Goal: Task Accomplishment & Management: Use online tool/utility

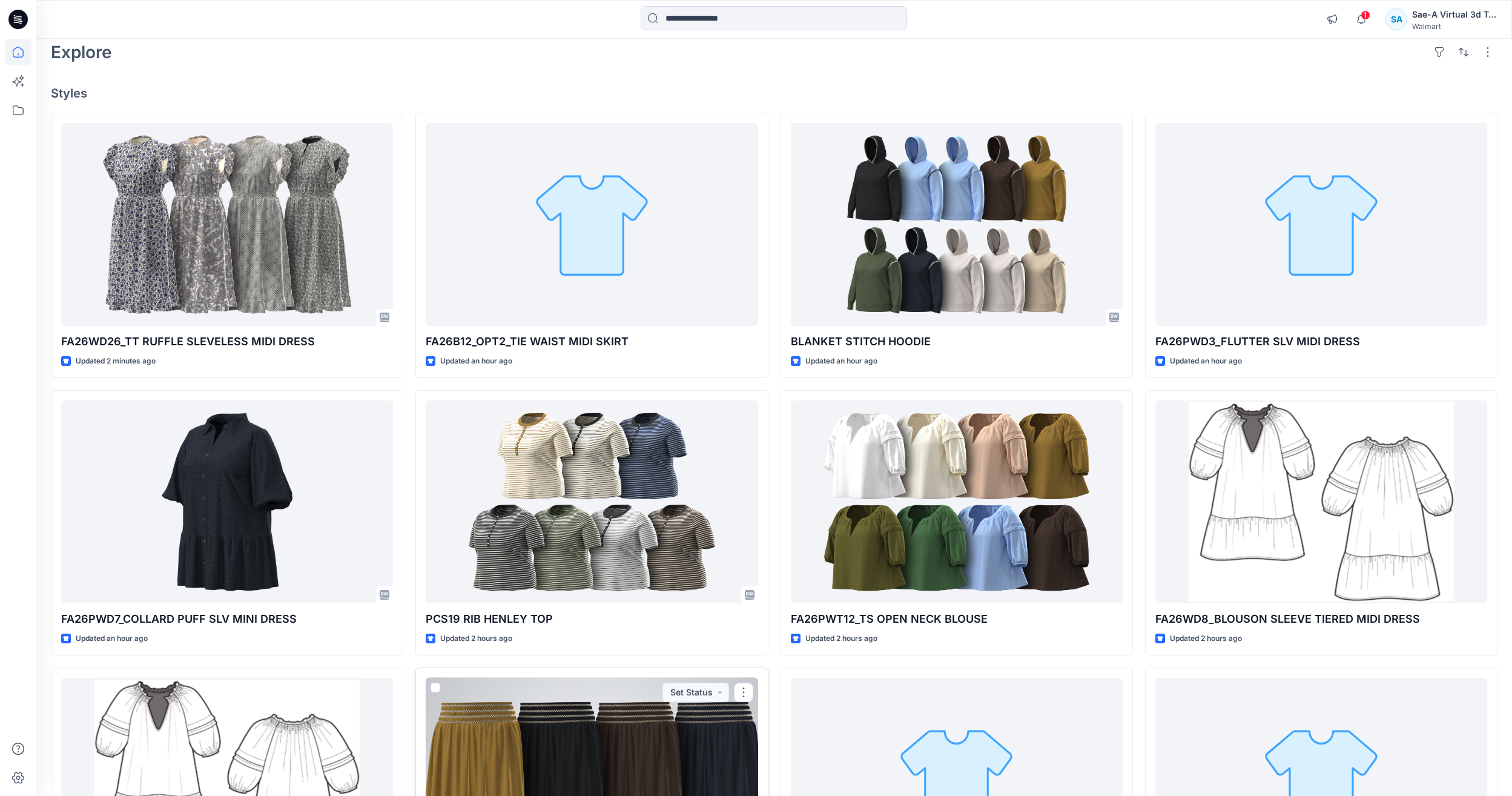
scroll to position [45, 0]
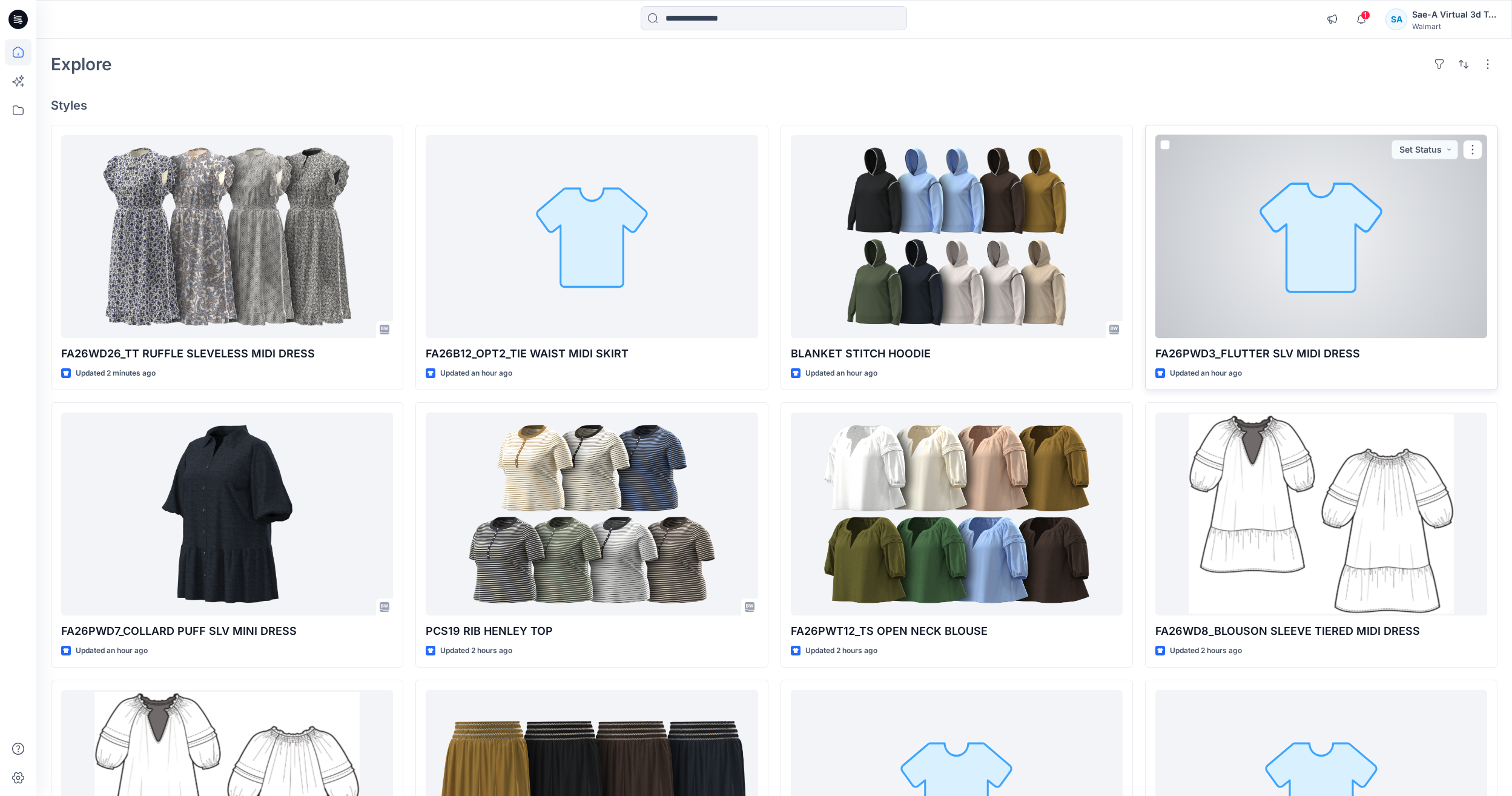
click at [1359, 204] on div at bounding box center [1321, 236] width 332 height 203
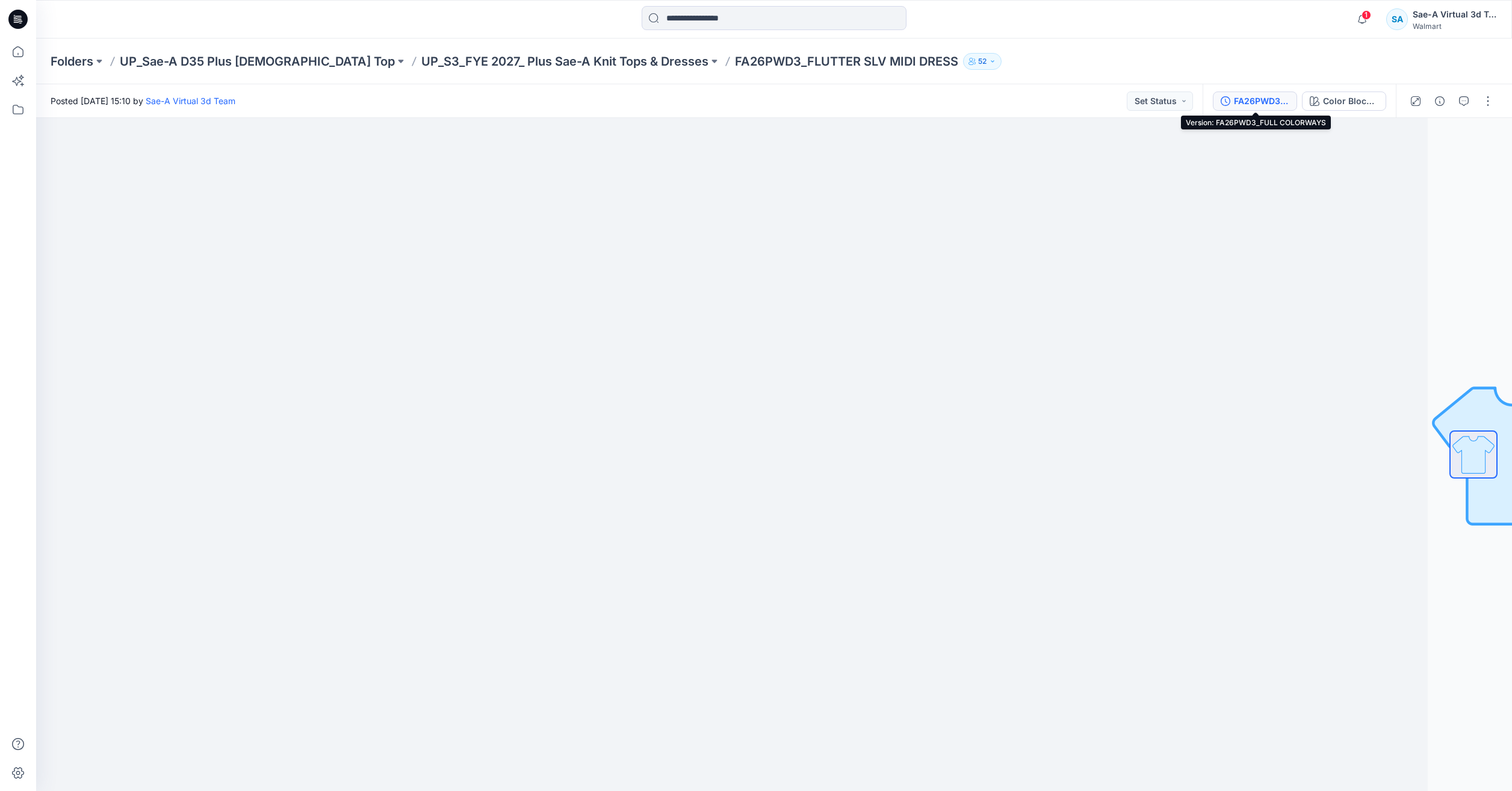
click at [1268, 104] on div "FA26PWD3_FULL COLORWAYS" at bounding box center [1261, 101] width 56 height 13
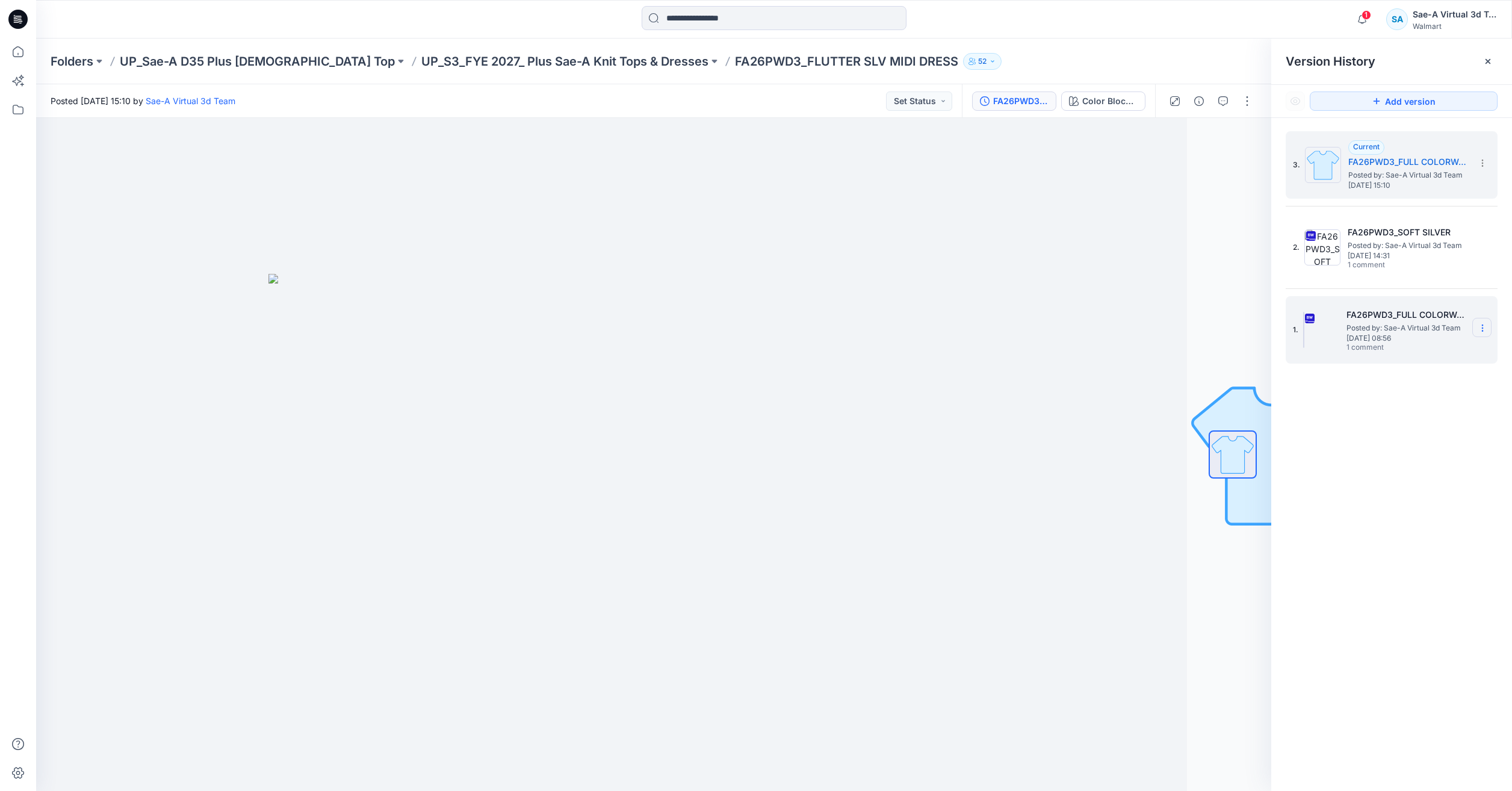
click at [1485, 334] on section at bounding box center [1481, 327] width 19 height 19
click at [1394, 455] on span "Delete Version" at bounding box center [1400, 454] width 57 height 15
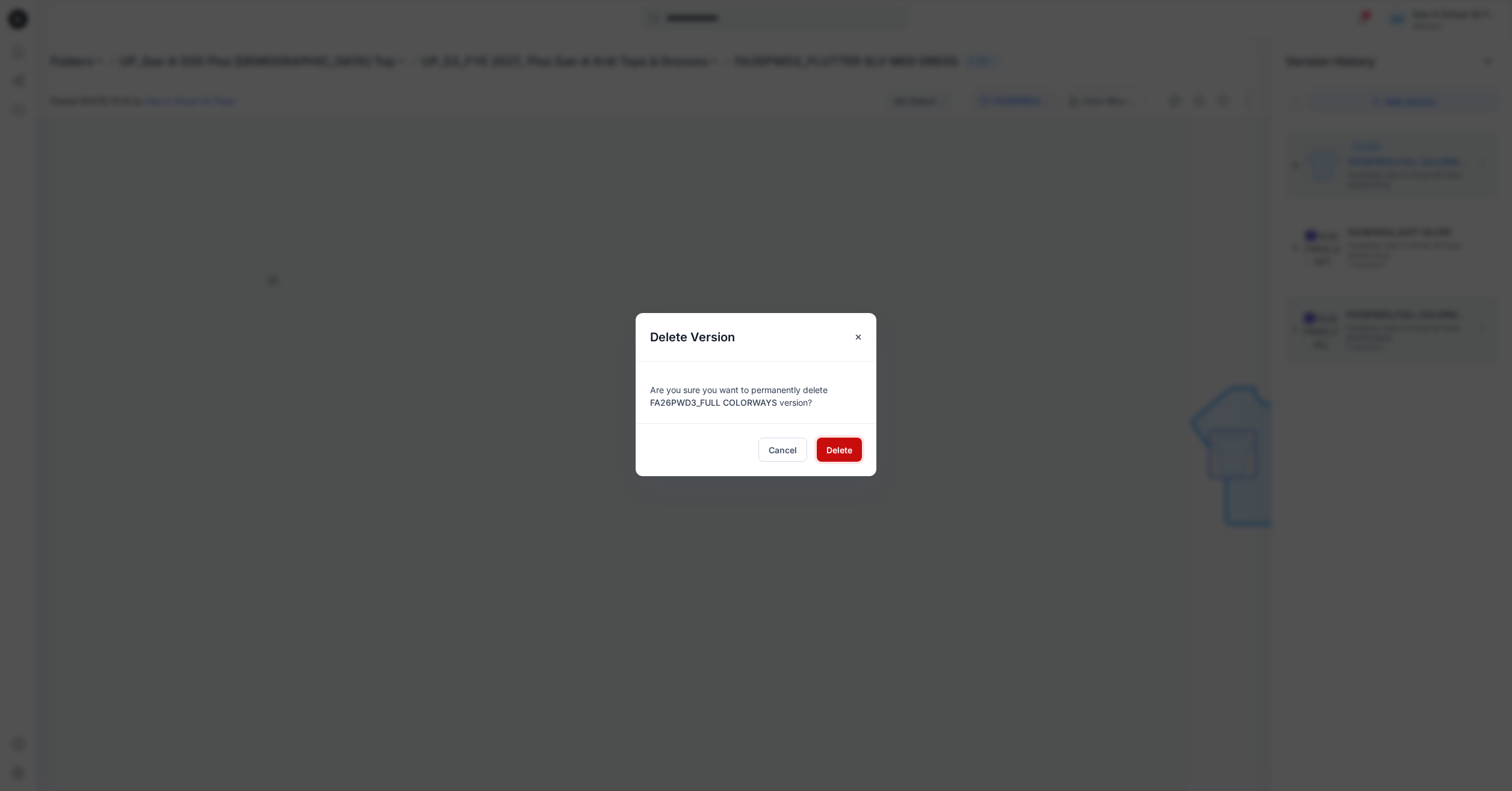
click at [841, 448] on span "Delete" at bounding box center [839, 450] width 26 height 13
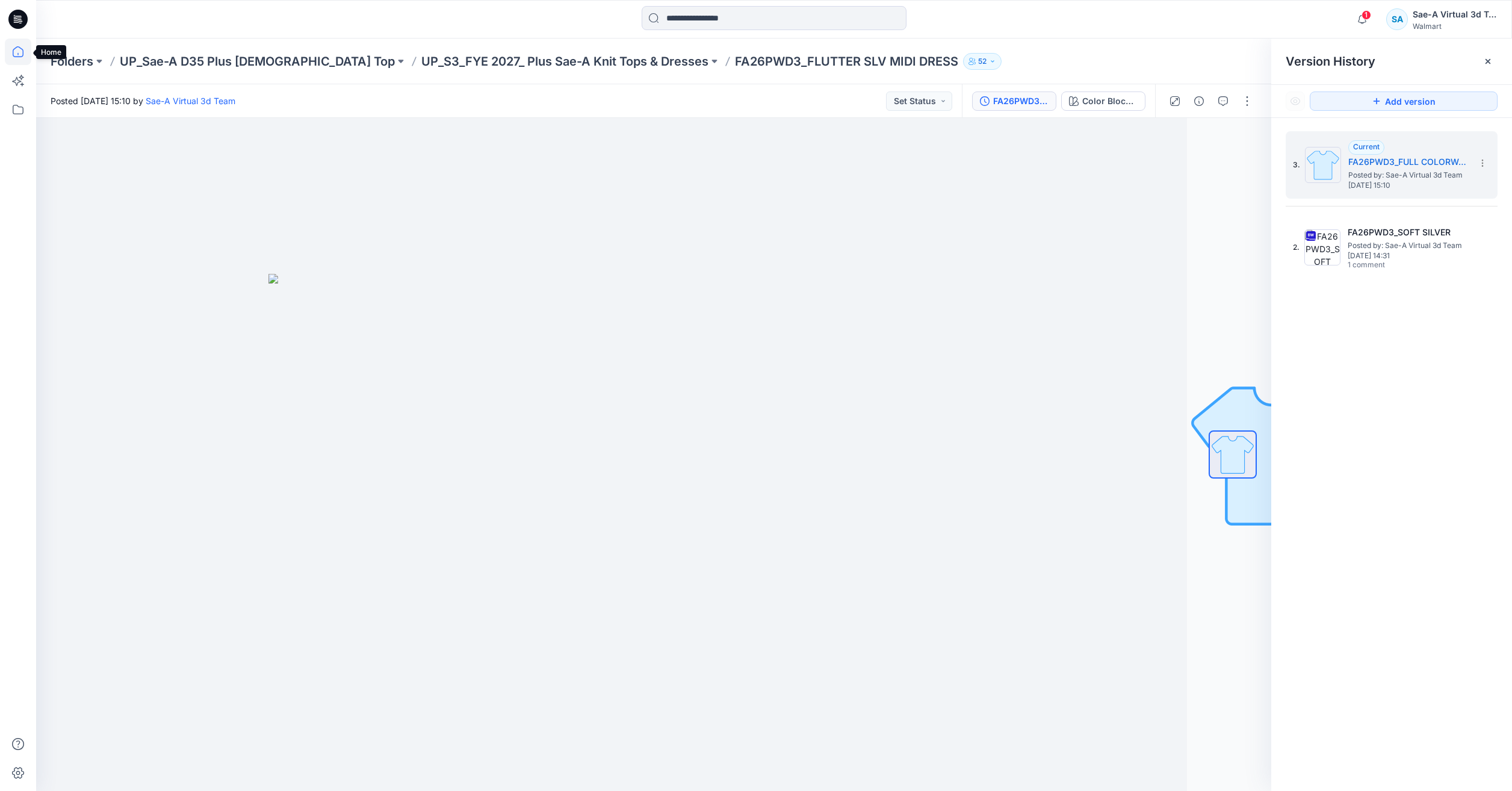
click at [26, 47] on icon at bounding box center [17, 51] width 27 height 27
